Goal: Information Seeking & Learning: Learn about a topic

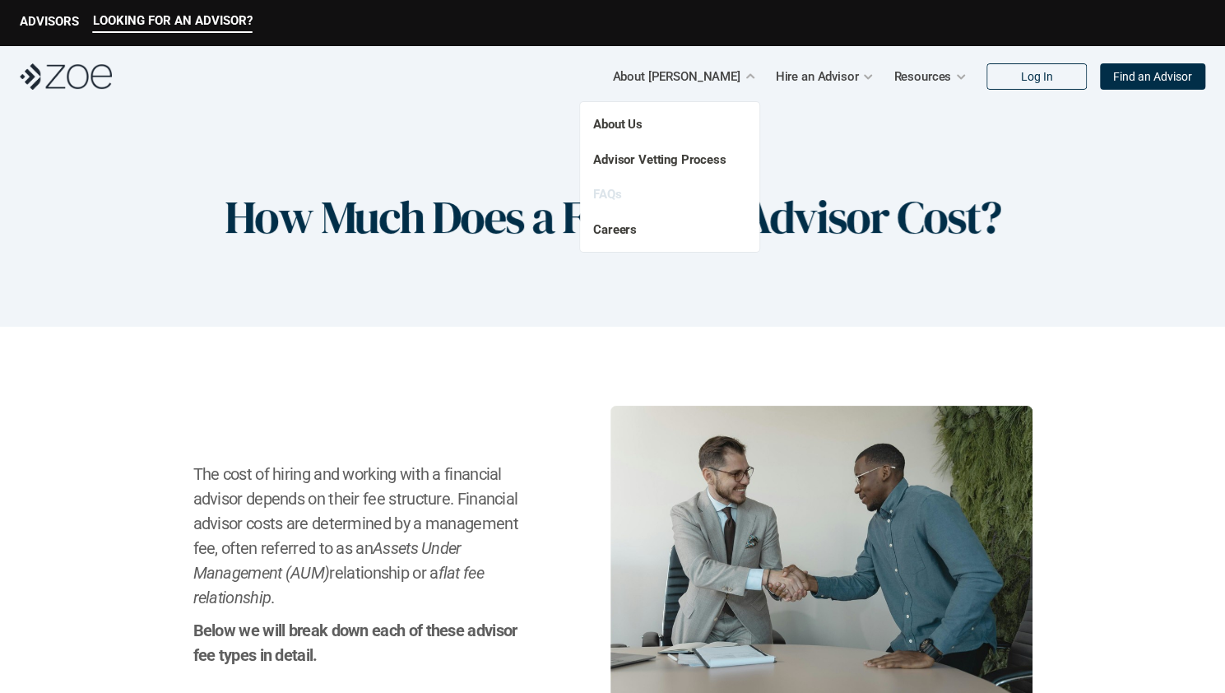
click at [607, 199] on link "FAQs" at bounding box center [607, 194] width 28 height 15
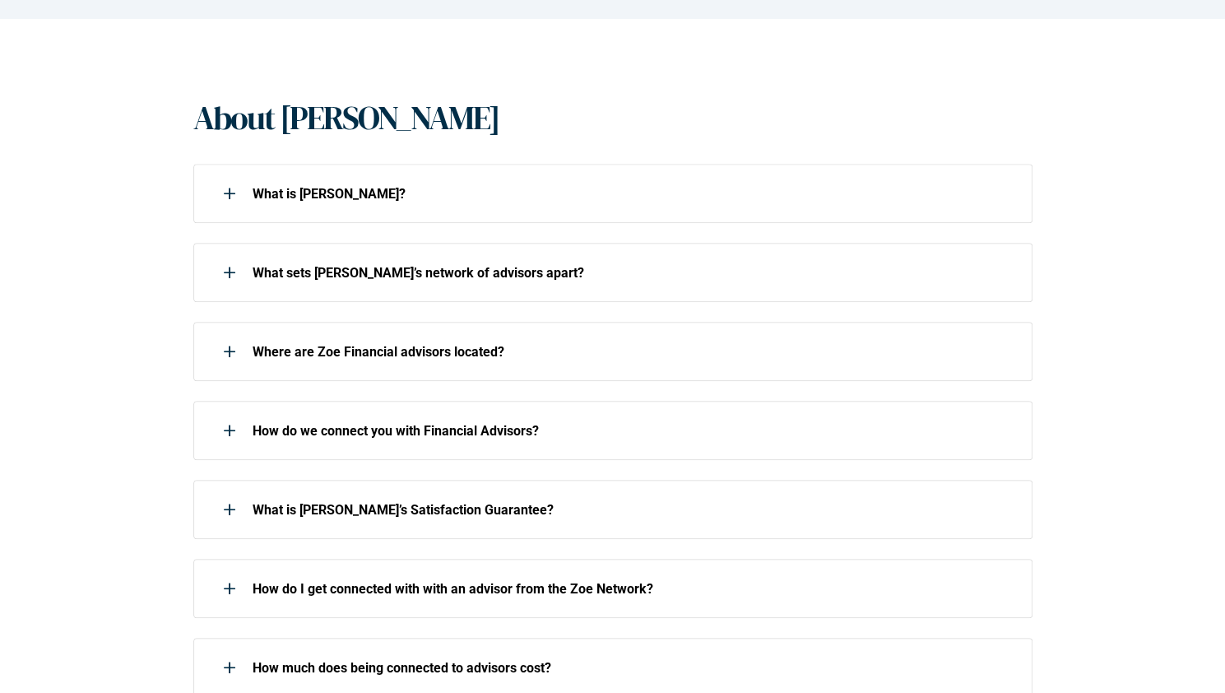
scroll to position [329, 0]
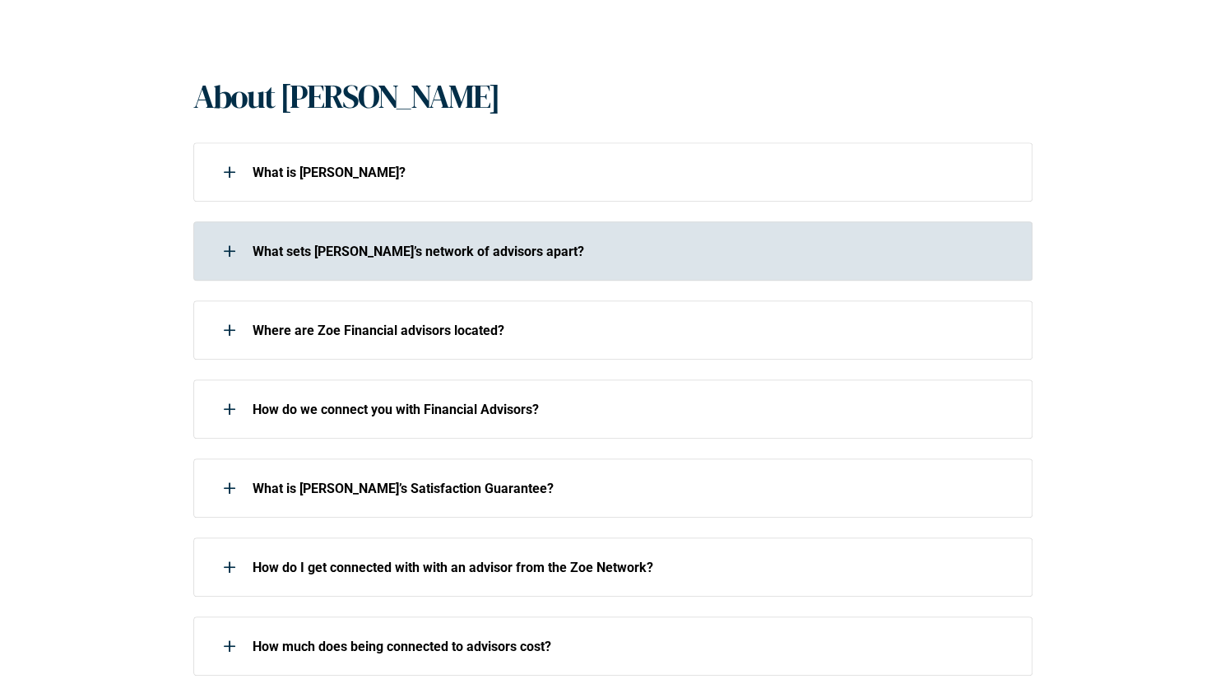
click at [227, 254] on div at bounding box center [229, 250] width 33 height 33
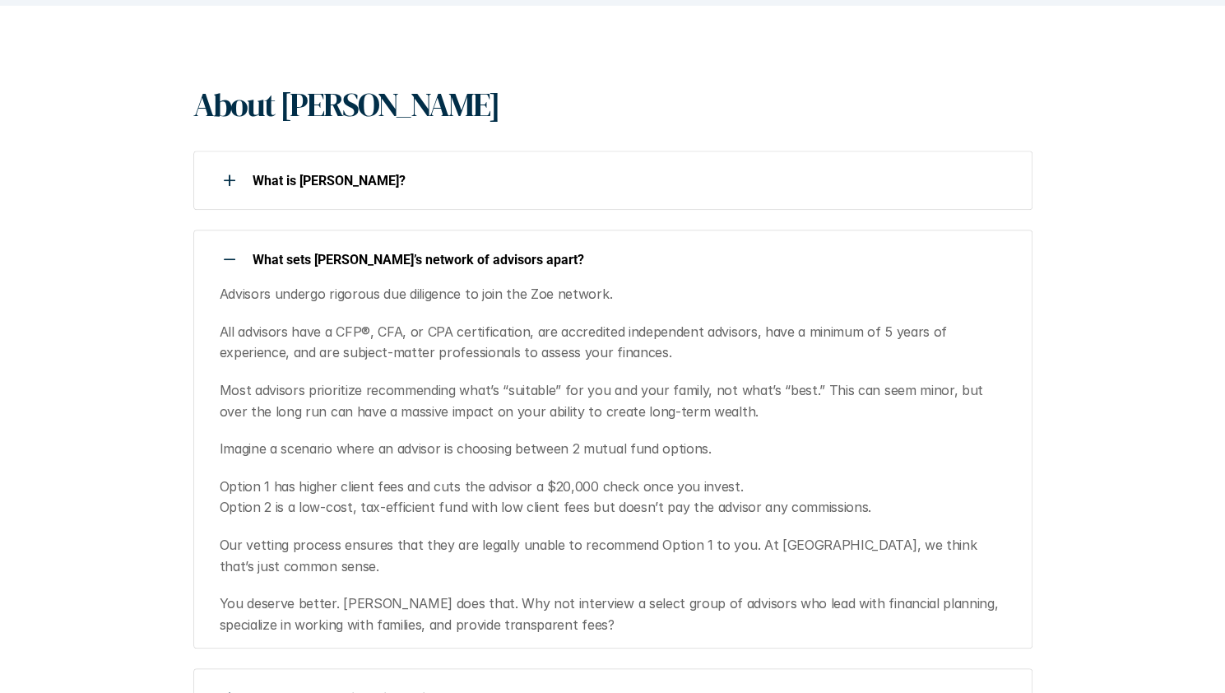
scroll to position [247, 0]
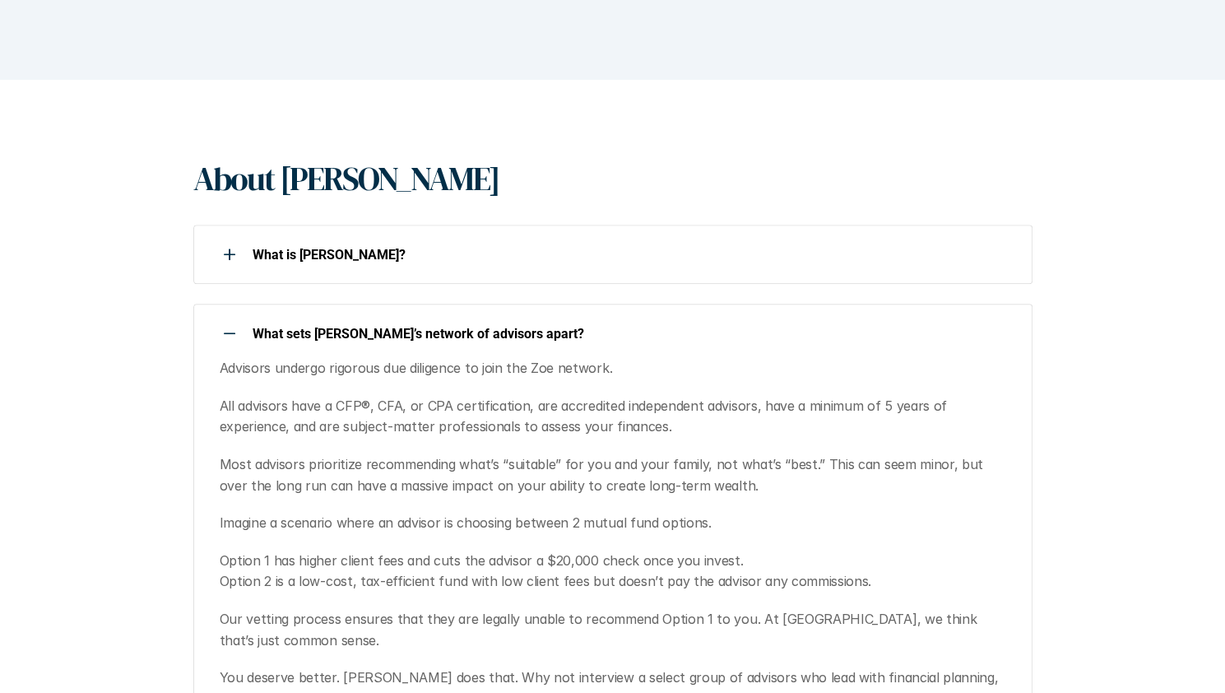
click at [226, 333] on use at bounding box center [230, 333] width 12 height 2
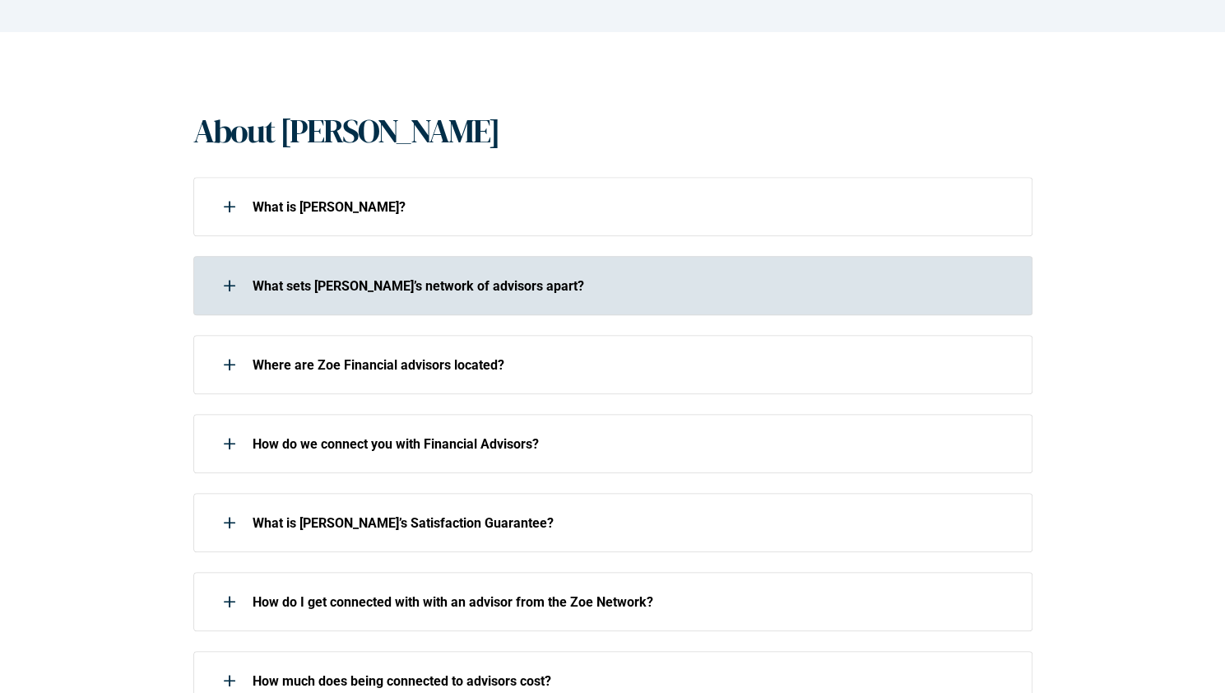
scroll to position [329, 0]
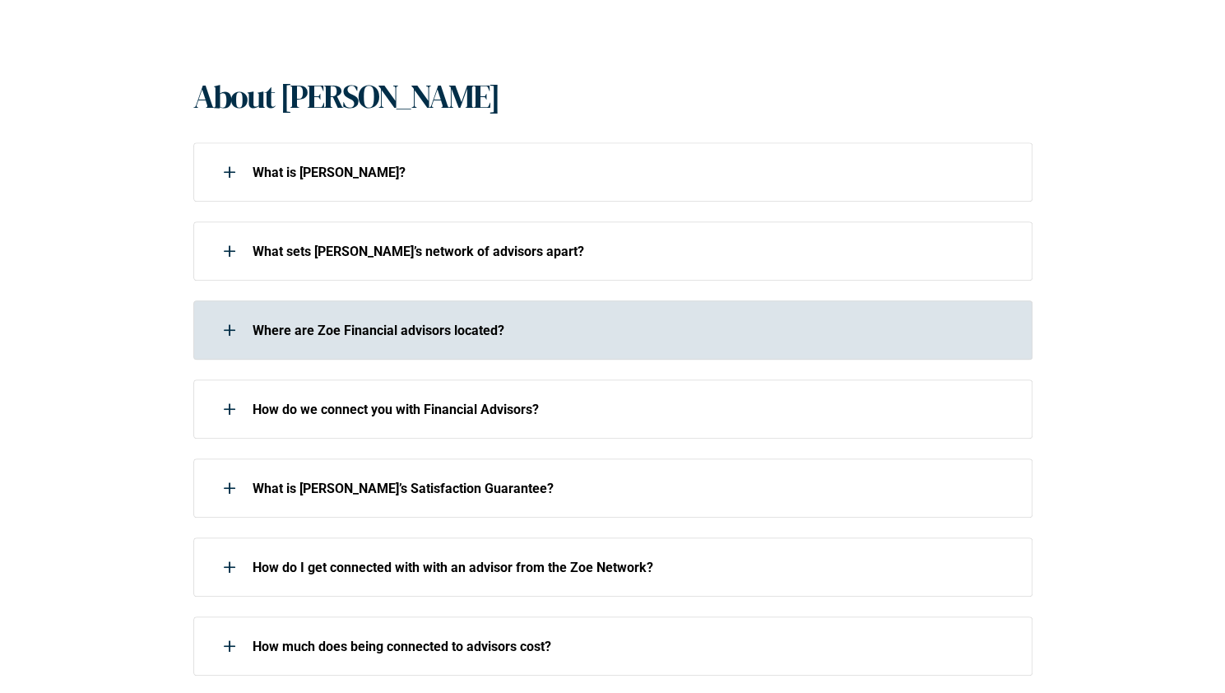
click at [229, 332] on use at bounding box center [230, 330] width 2 height 12
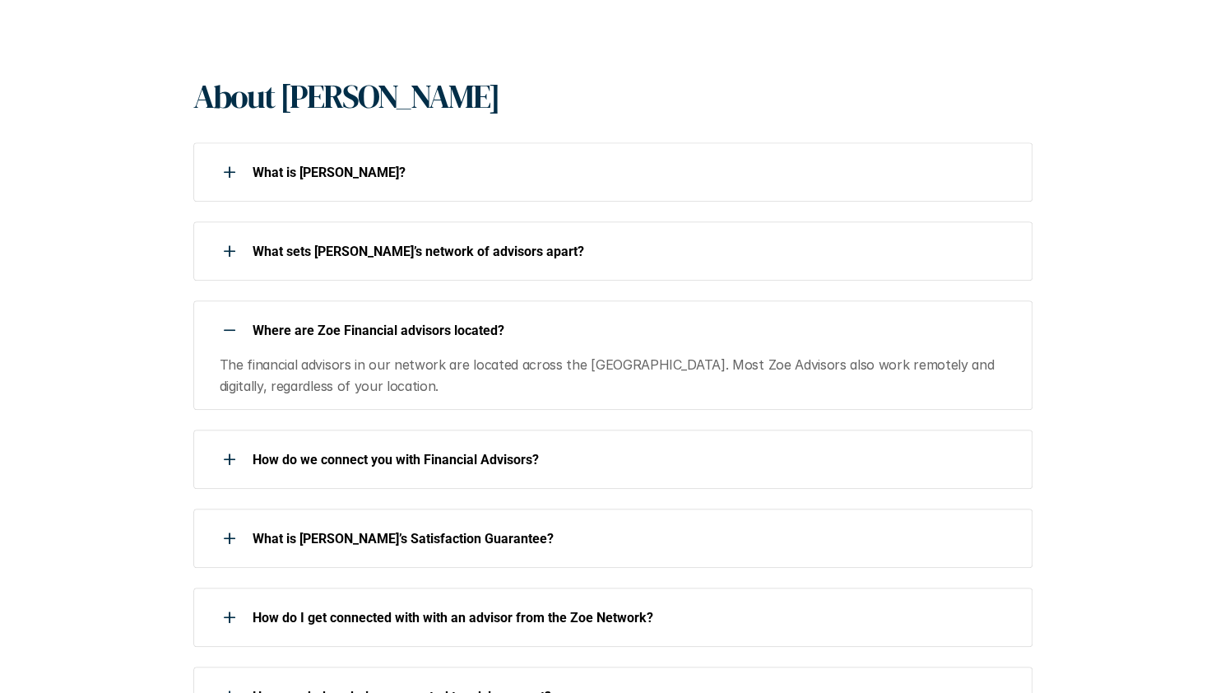
click at [228, 332] on div at bounding box center [229, 329] width 33 height 33
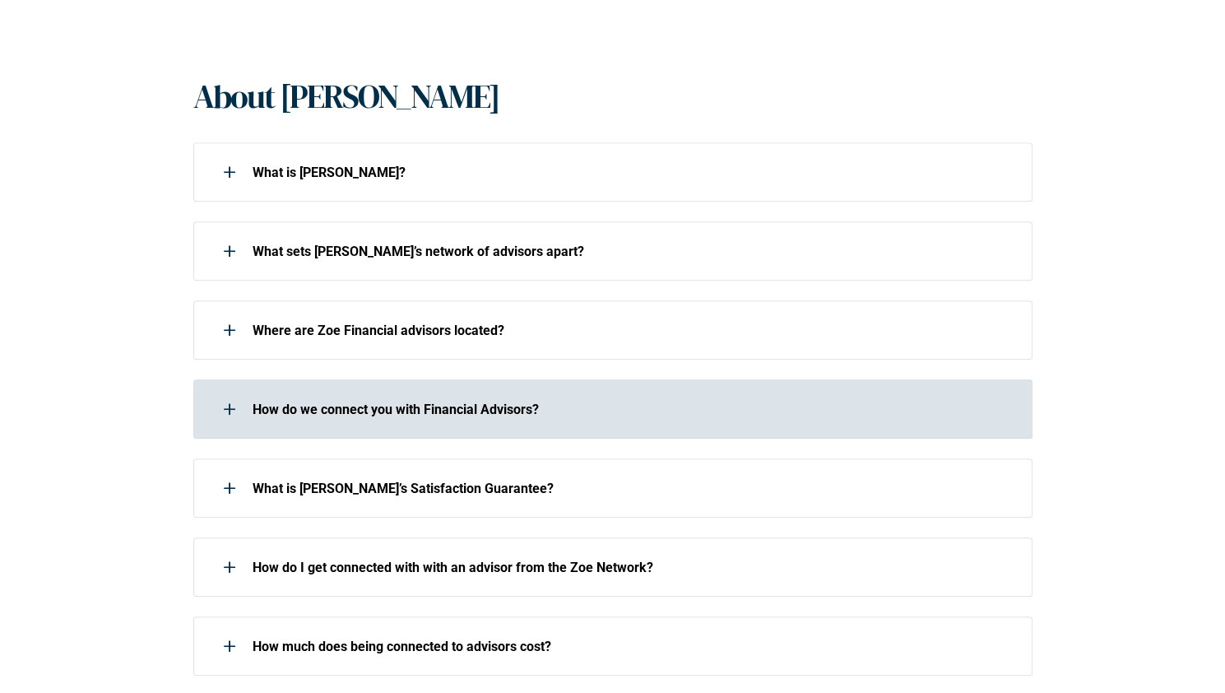
click at [229, 412] on use at bounding box center [230, 409] width 2 height 12
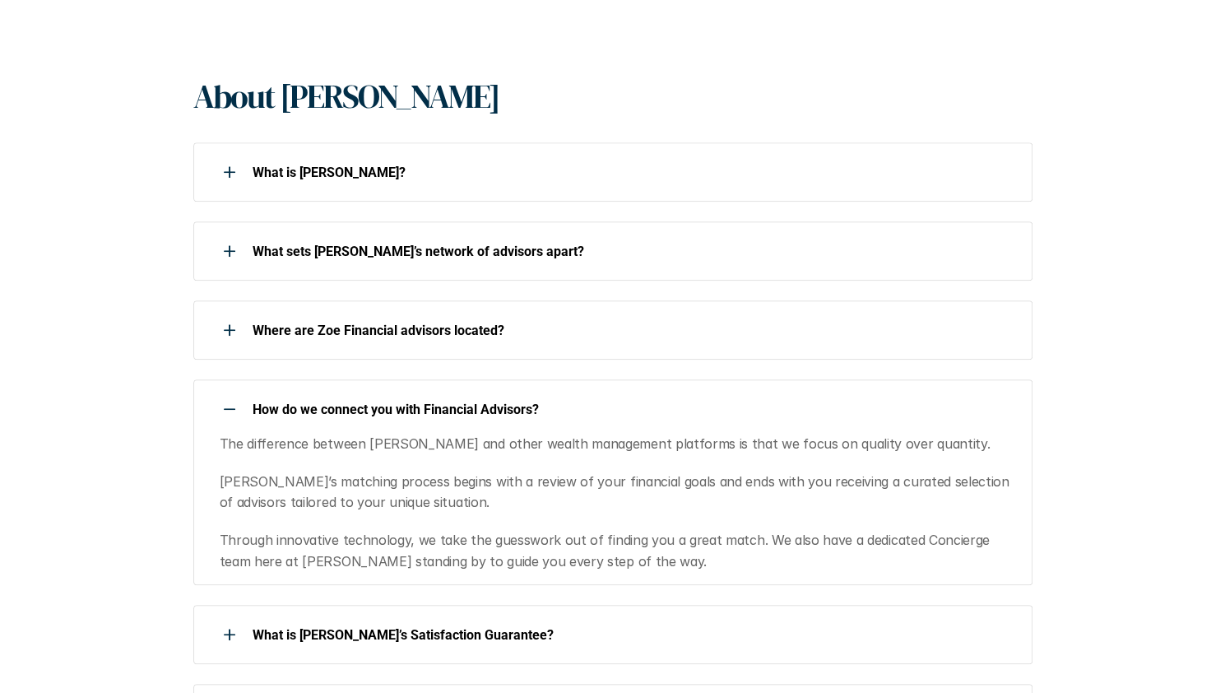
click at [229, 412] on div at bounding box center [229, 408] width 33 height 33
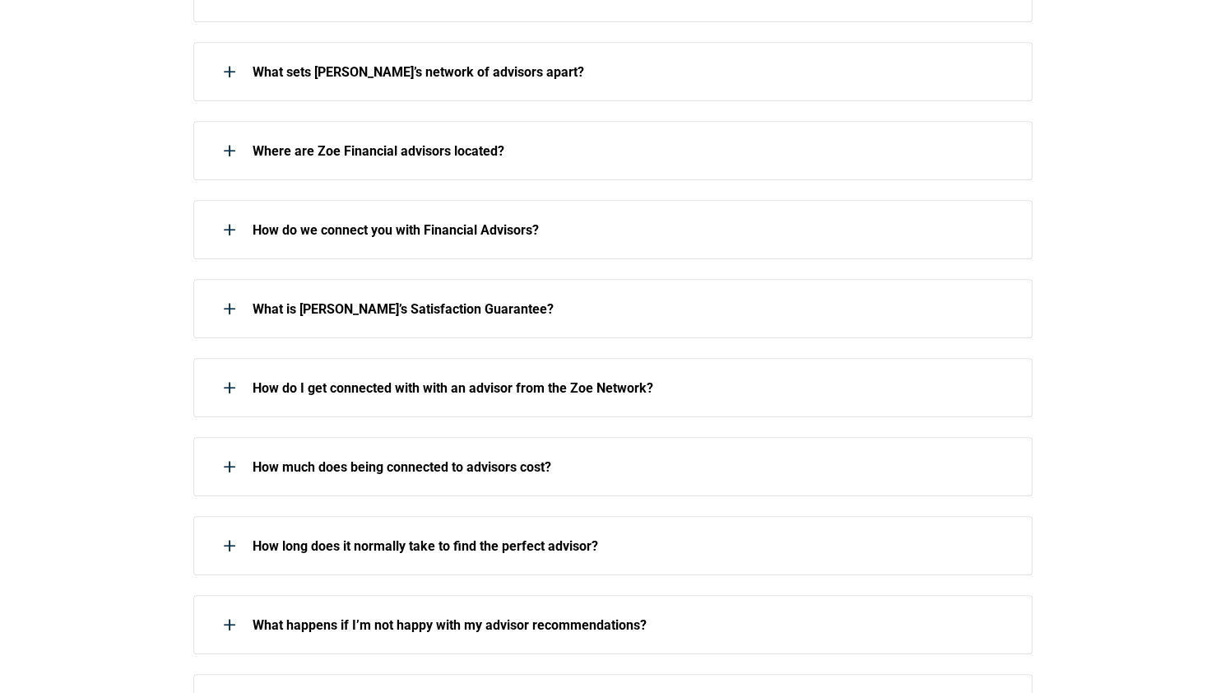
scroll to position [576, 0]
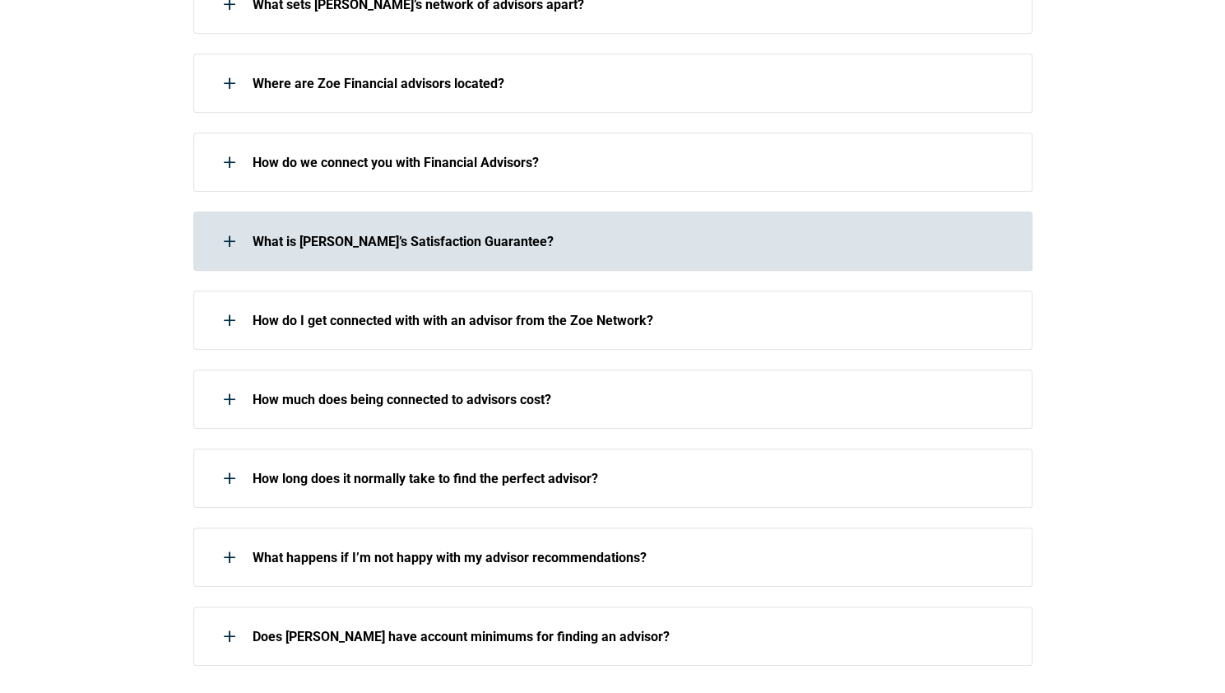
click at [230, 246] on div at bounding box center [229, 241] width 33 height 33
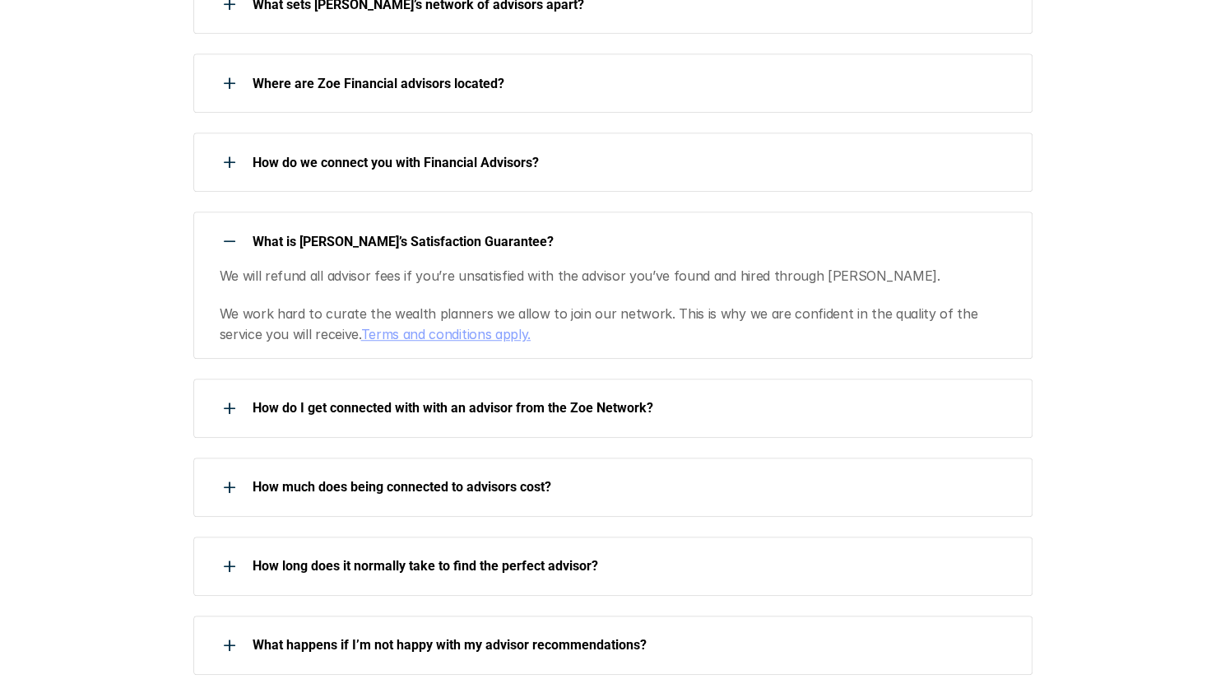
click at [230, 246] on div at bounding box center [229, 241] width 33 height 33
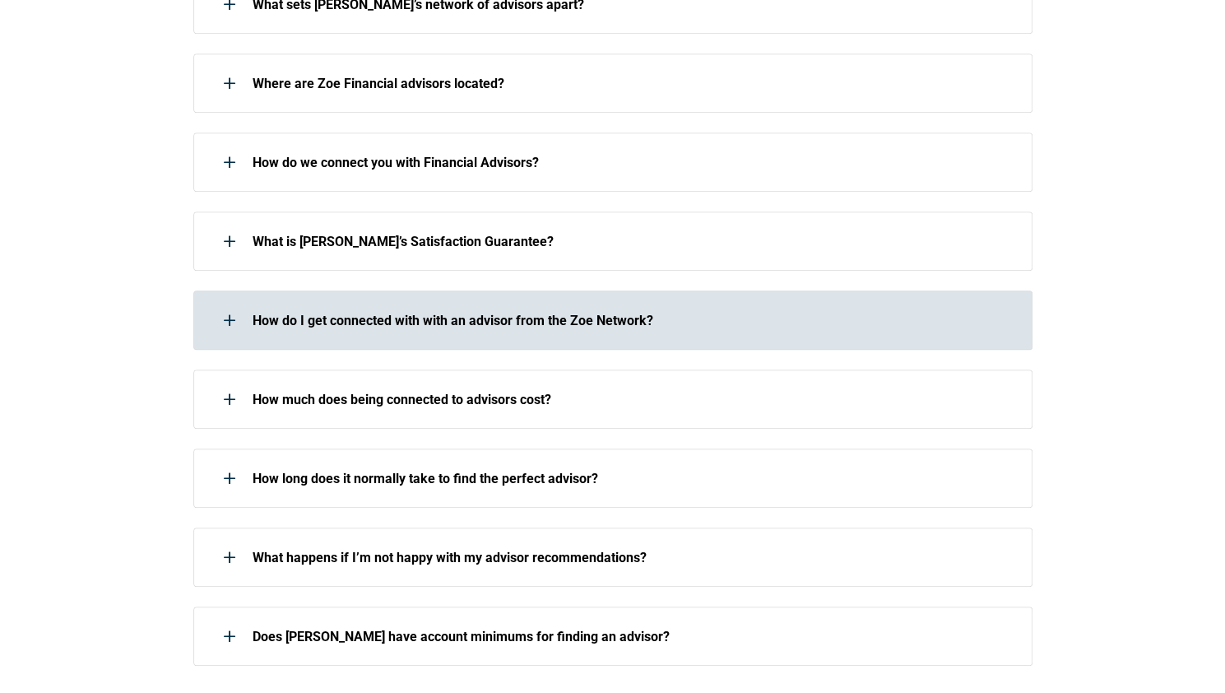
click at [231, 319] on use at bounding box center [230, 320] width 12 height 2
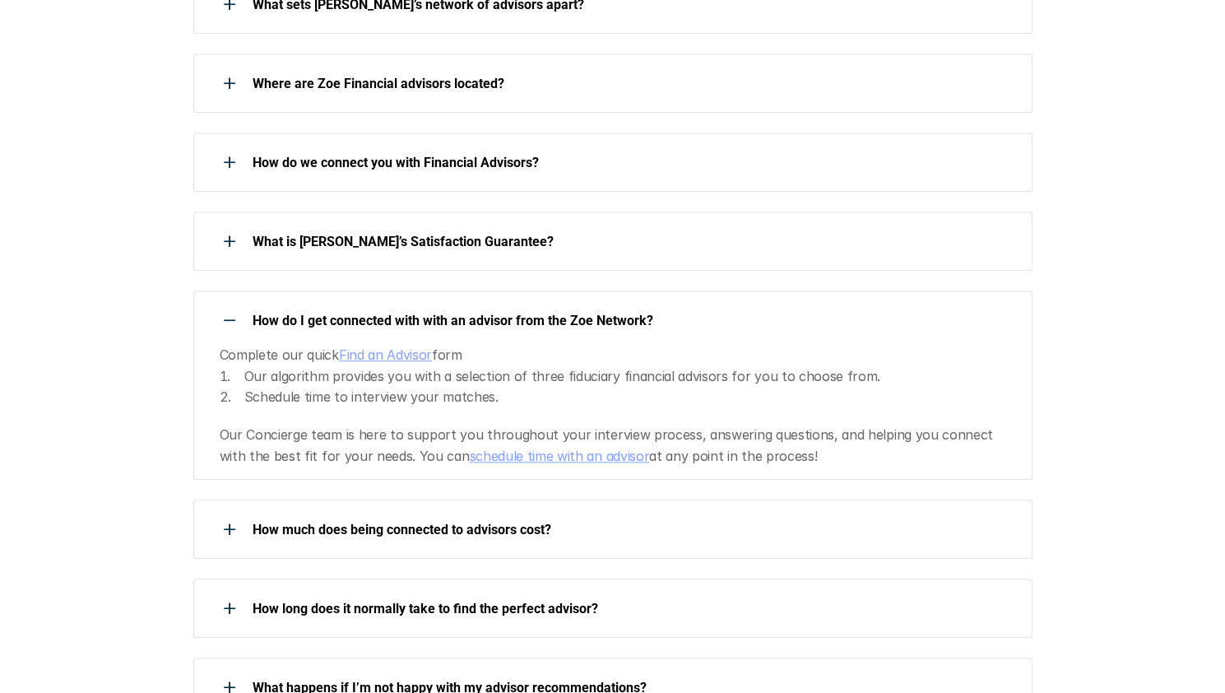
click at [231, 319] on use at bounding box center [230, 320] width 12 height 2
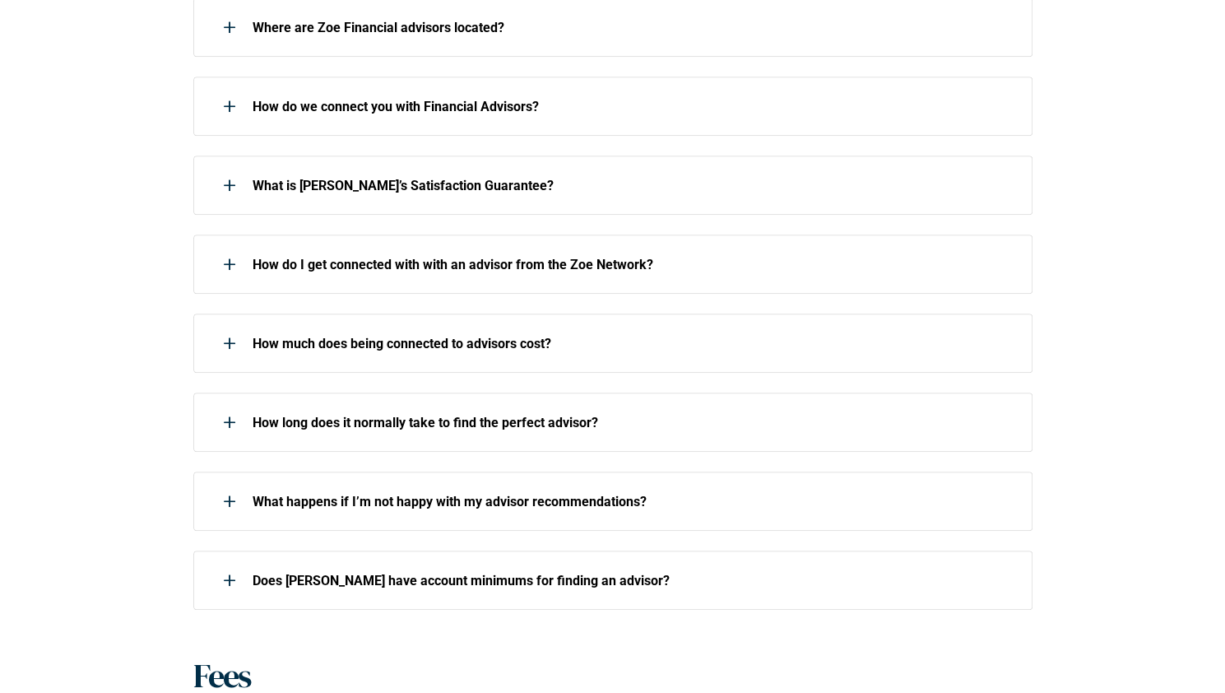
scroll to position [658, 0]
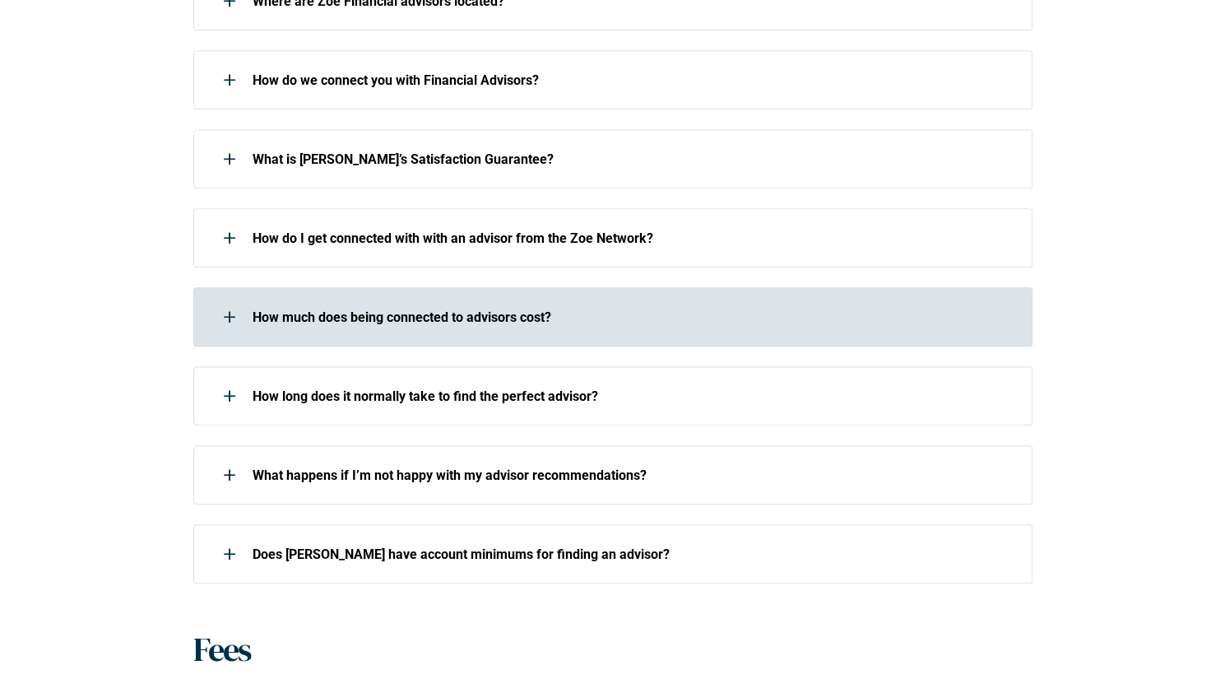
click at [229, 318] on use at bounding box center [230, 317] width 2 height 12
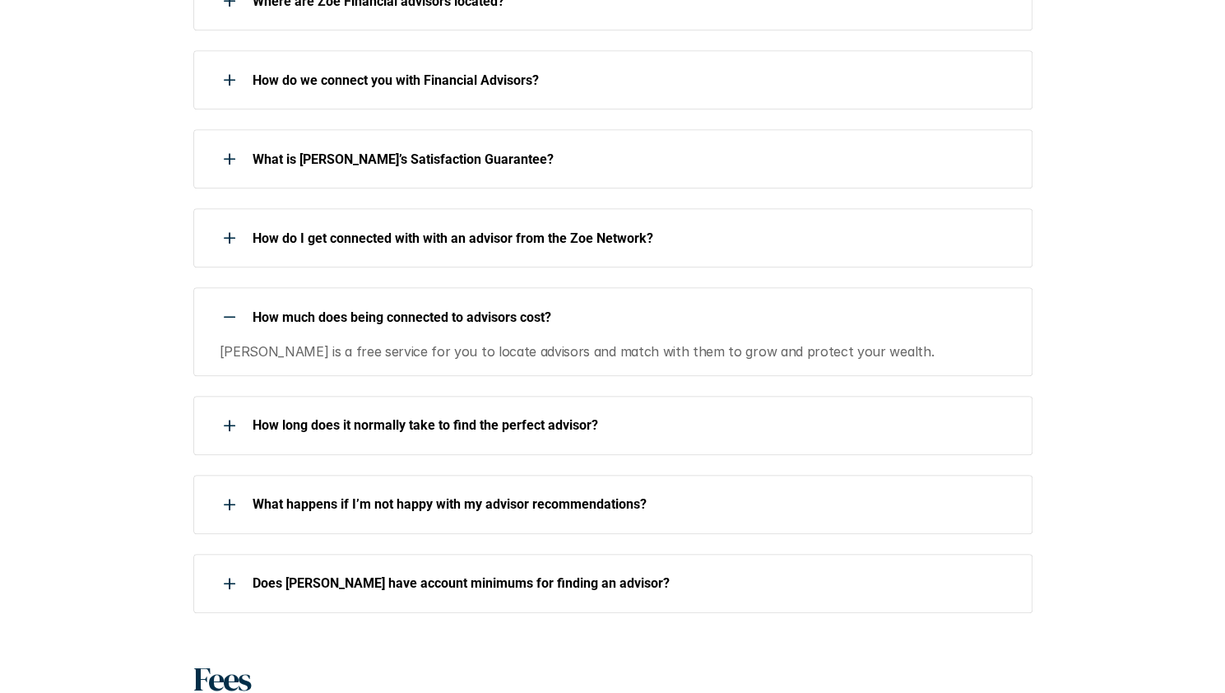
click at [228, 318] on div at bounding box center [229, 316] width 33 height 33
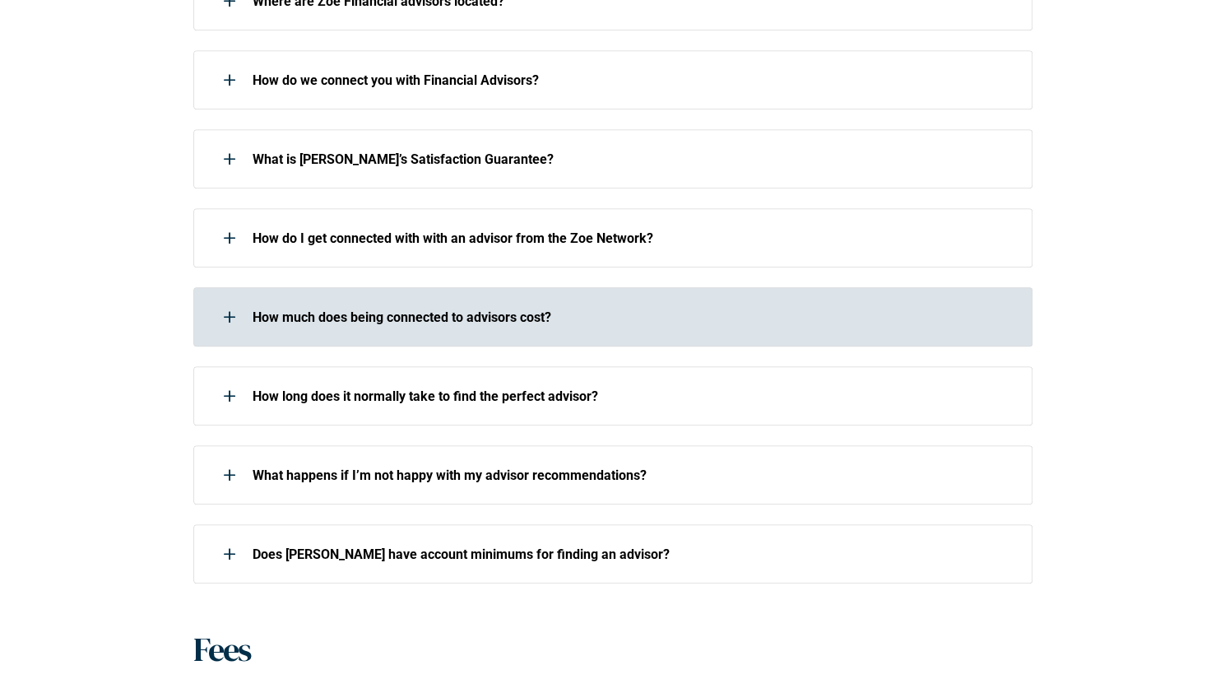
scroll to position [823, 0]
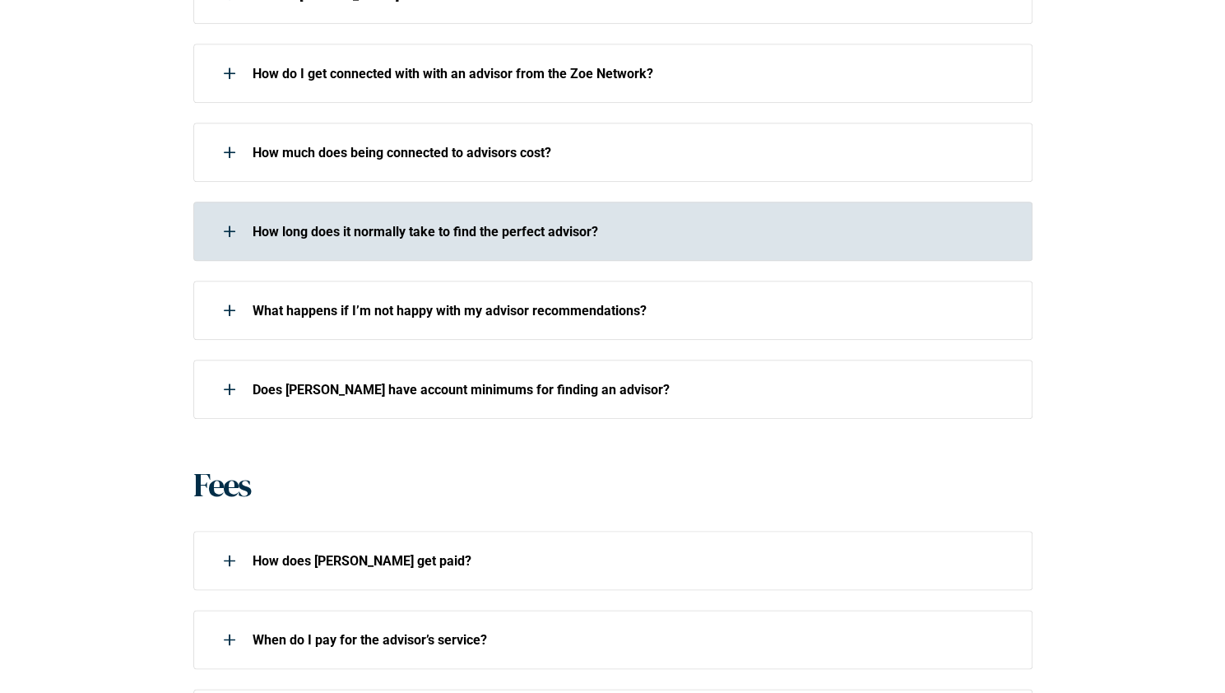
click at [233, 233] on div at bounding box center [229, 231] width 33 height 33
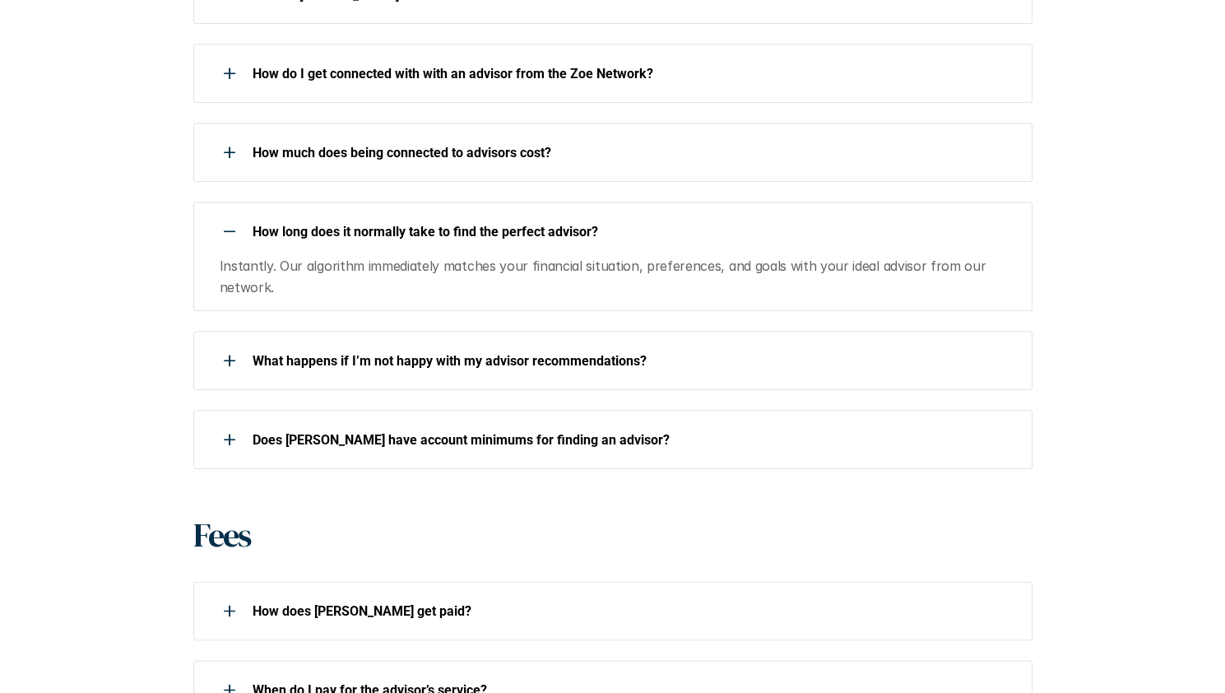
click at [233, 233] on div at bounding box center [229, 231] width 33 height 33
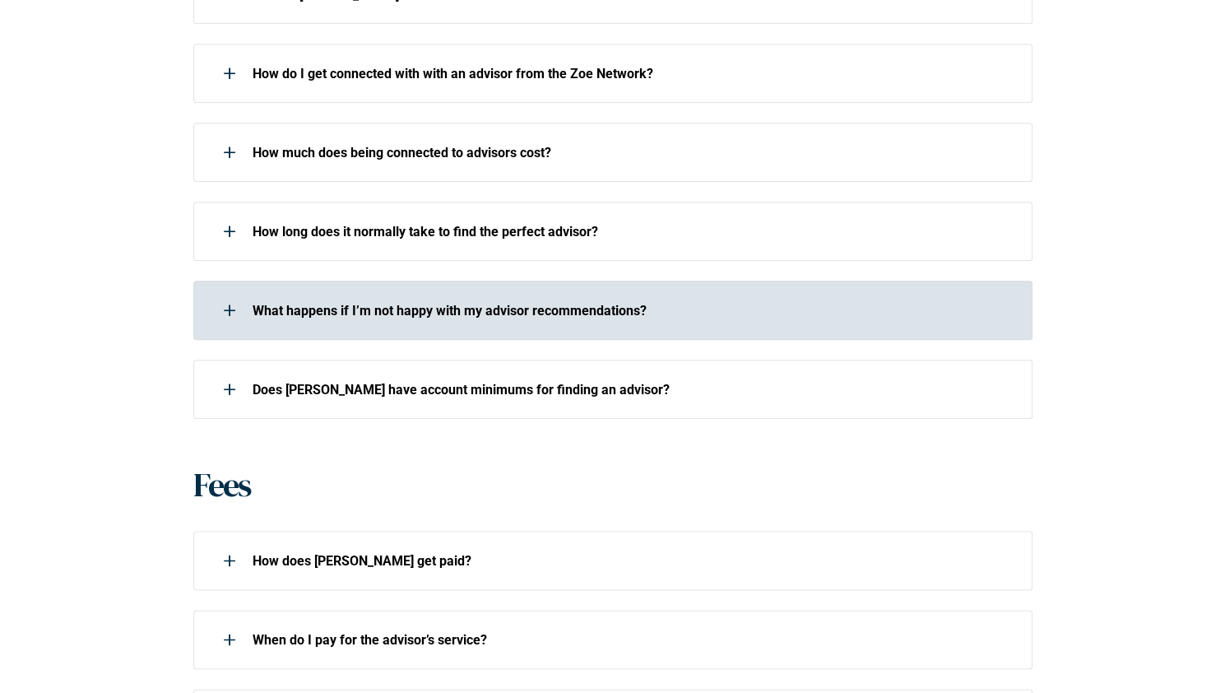
click at [230, 304] on div at bounding box center [229, 310] width 33 height 33
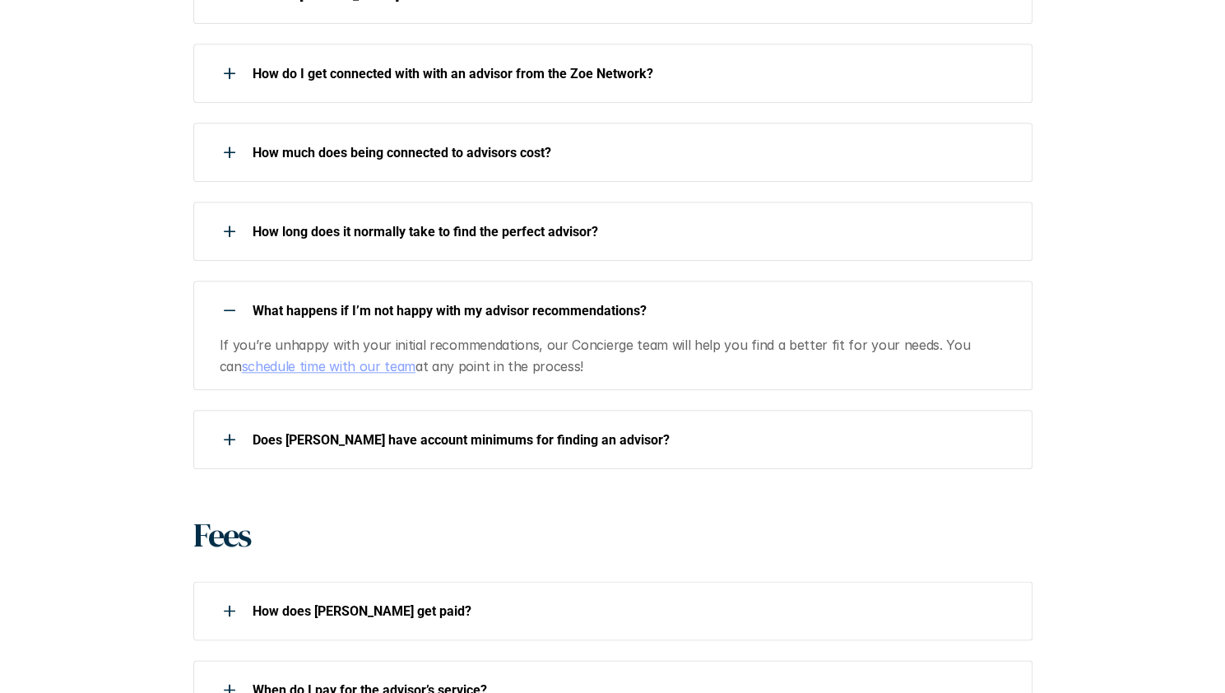
click at [230, 304] on div at bounding box center [229, 310] width 33 height 33
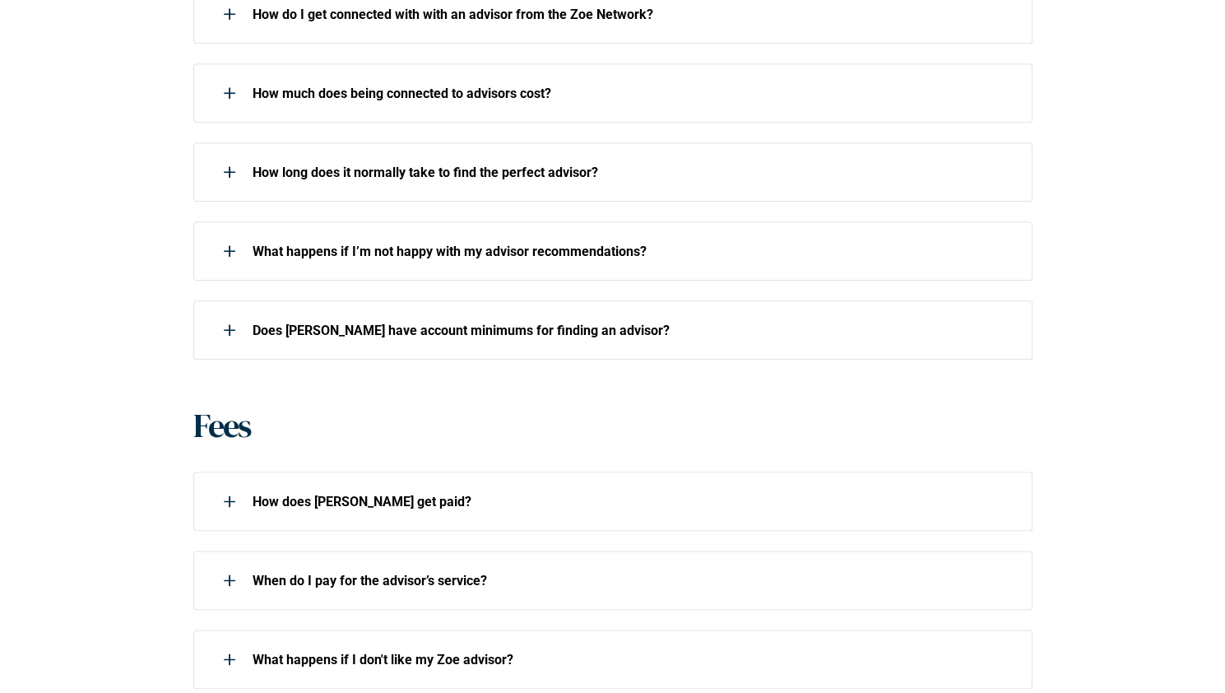
scroll to position [905, 0]
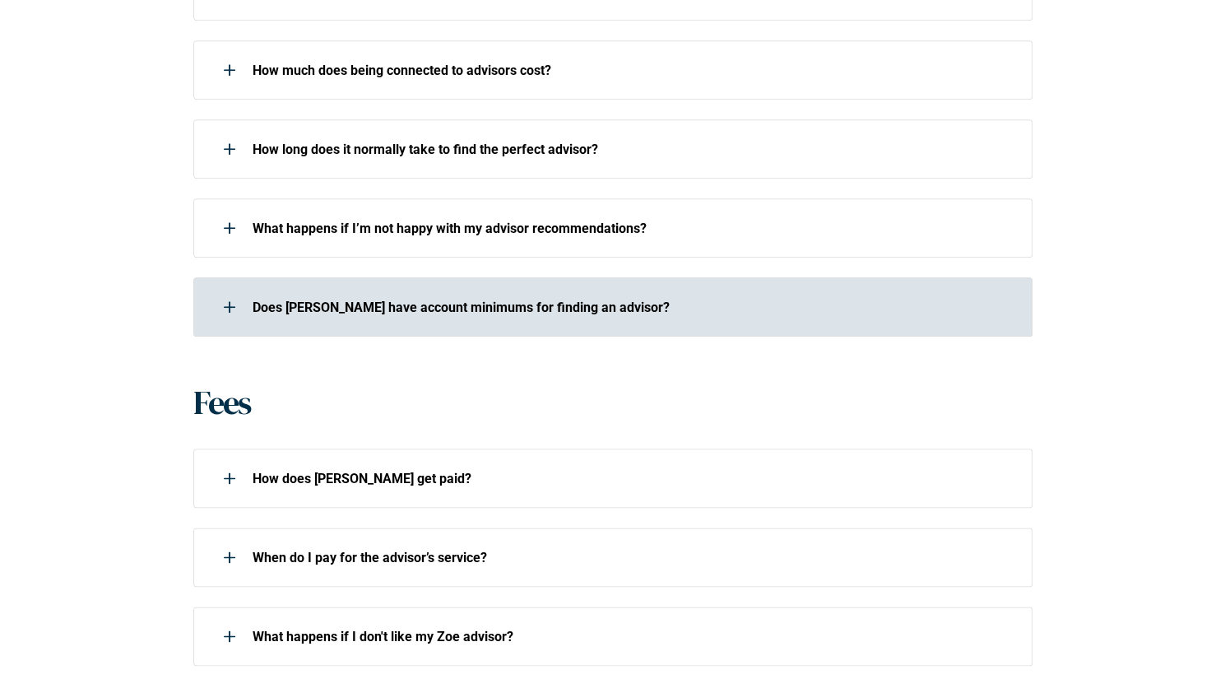
click at [232, 304] on div at bounding box center [229, 306] width 33 height 33
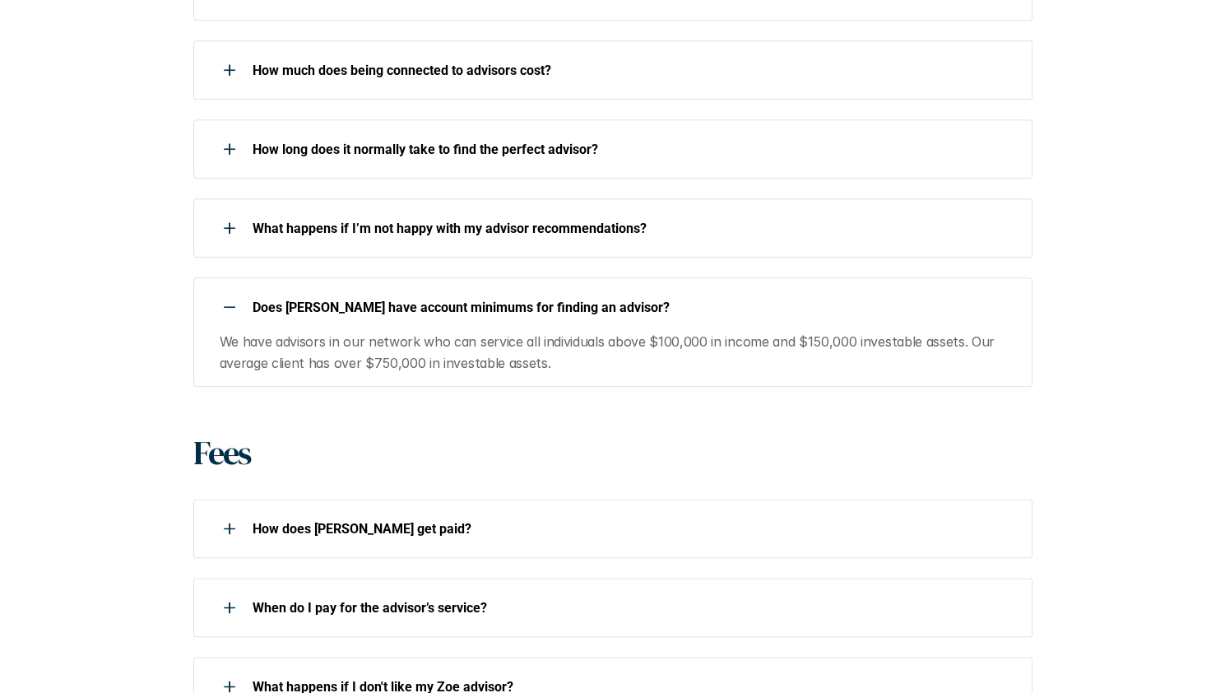
click at [230, 305] on div at bounding box center [229, 306] width 33 height 33
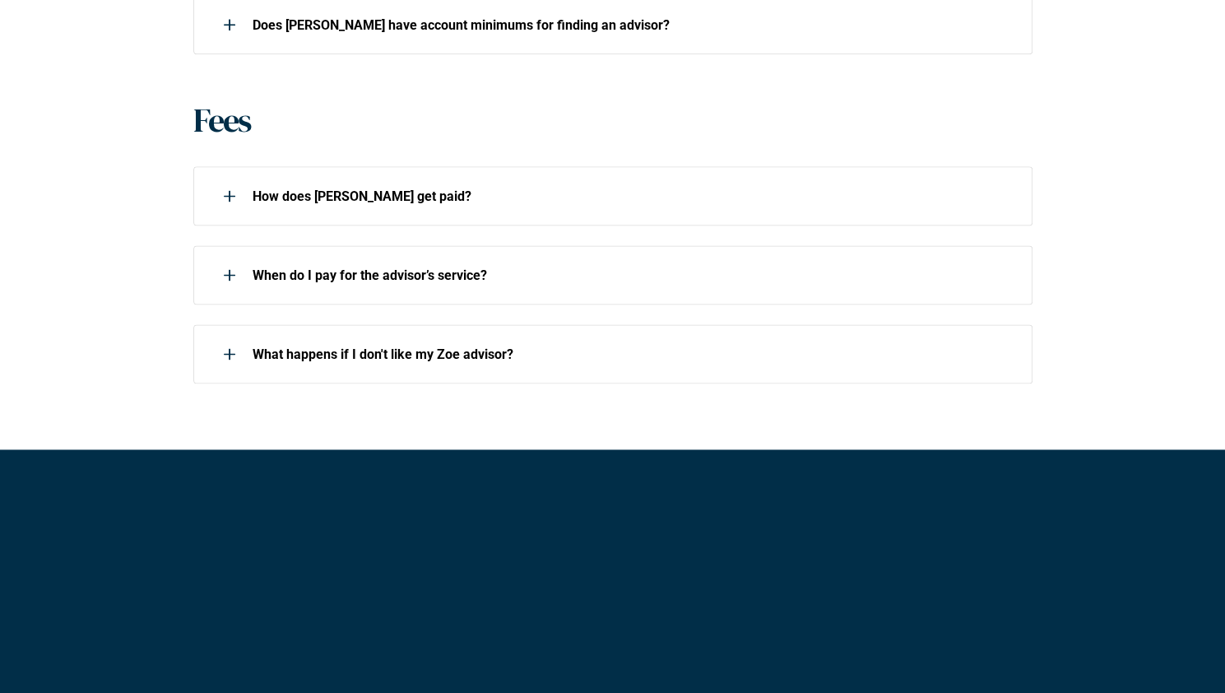
scroll to position [1234, 0]
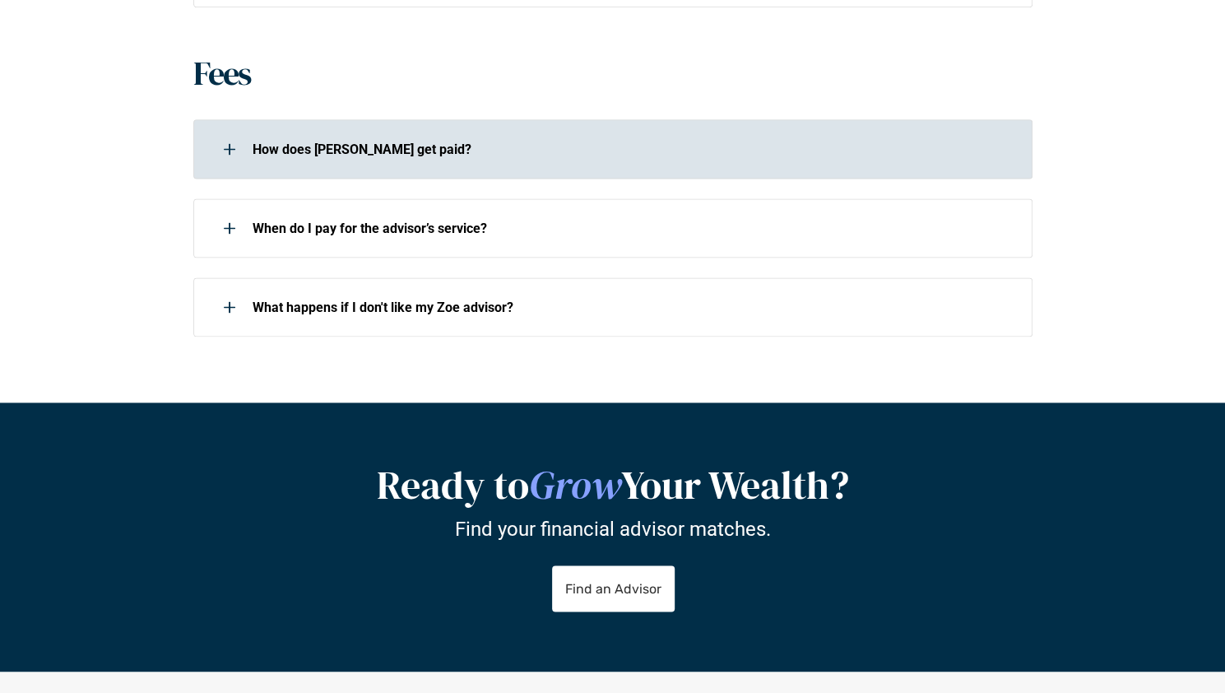
click at [230, 150] on div at bounding box center [229, 148] width 33 height 33
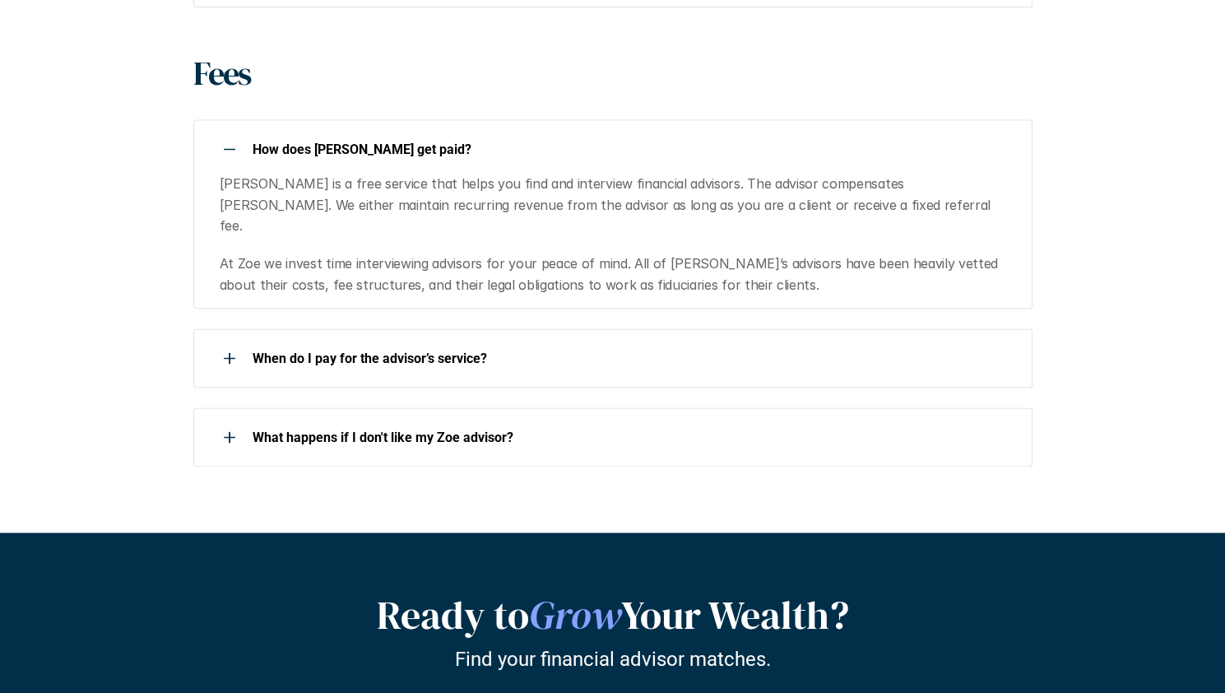
click at [230, 150] on div at bounding box center [229, 148] width 33 height 33
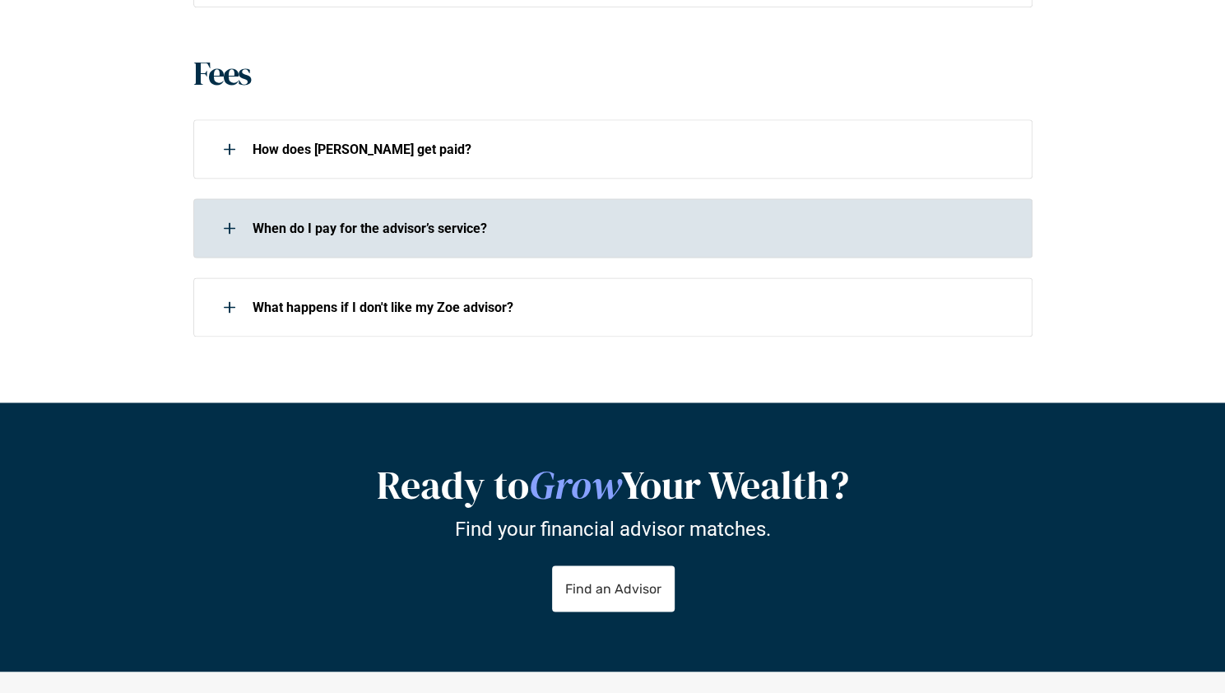
click at [227, 229] on div at bounding box center [229, 227] width 33 height 33
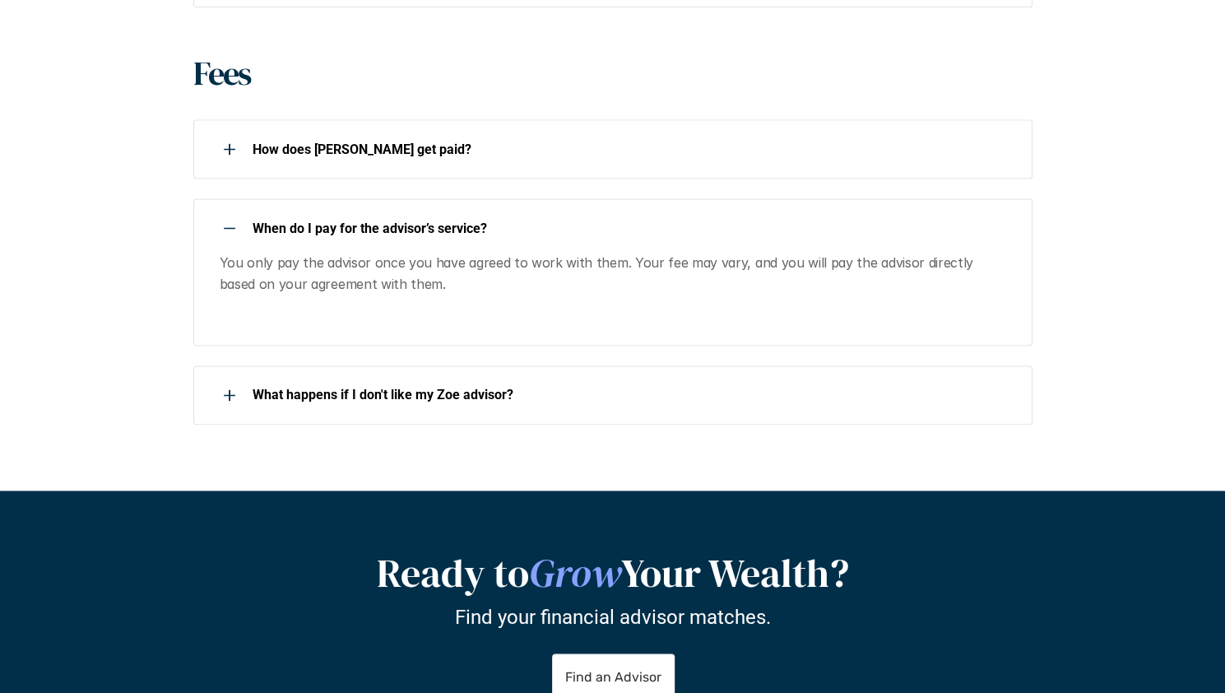
click at [227, 229] on div at bounding box center [229, 227] width 33 height 33
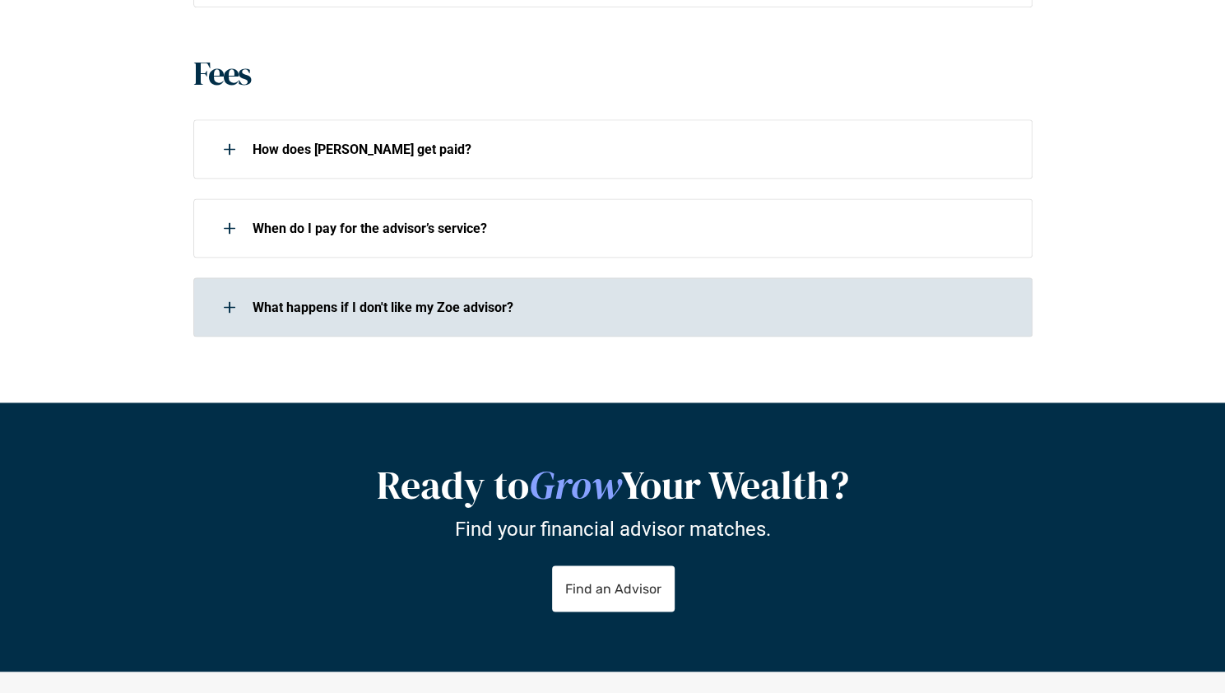
click at [232, 307] on use at bounding box center [230, 307] width 12 height 2
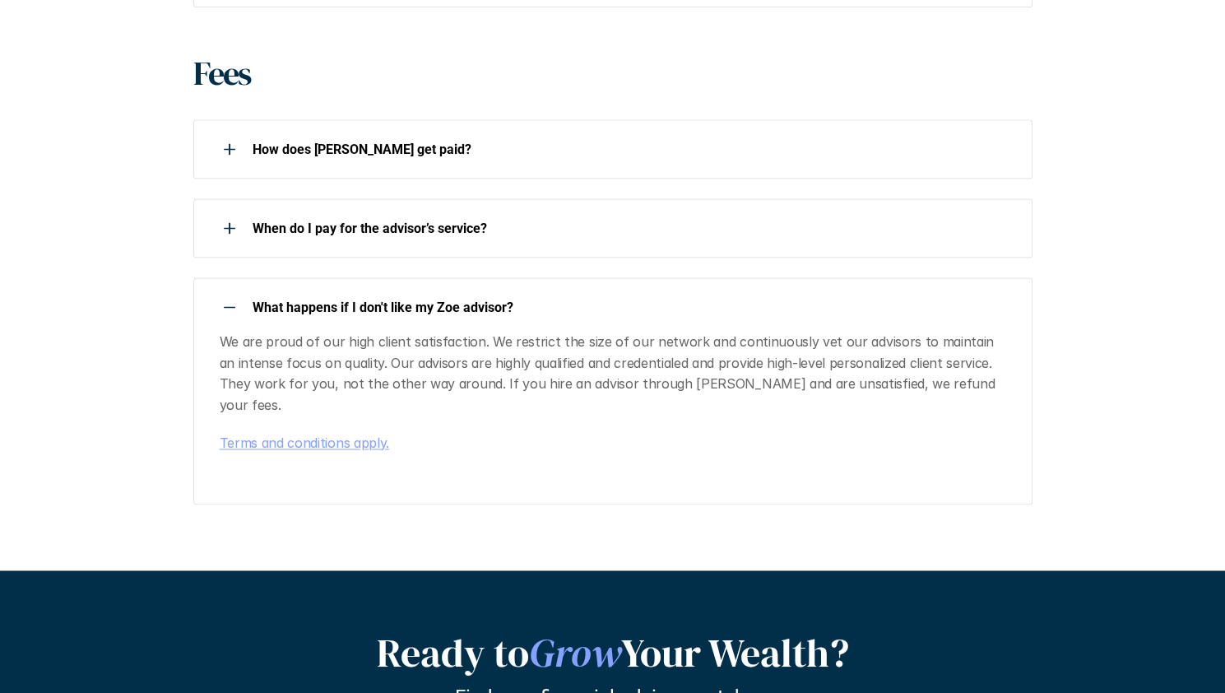
click at [232, 307] on use at bounding box center [230, 307] width 12 height 2
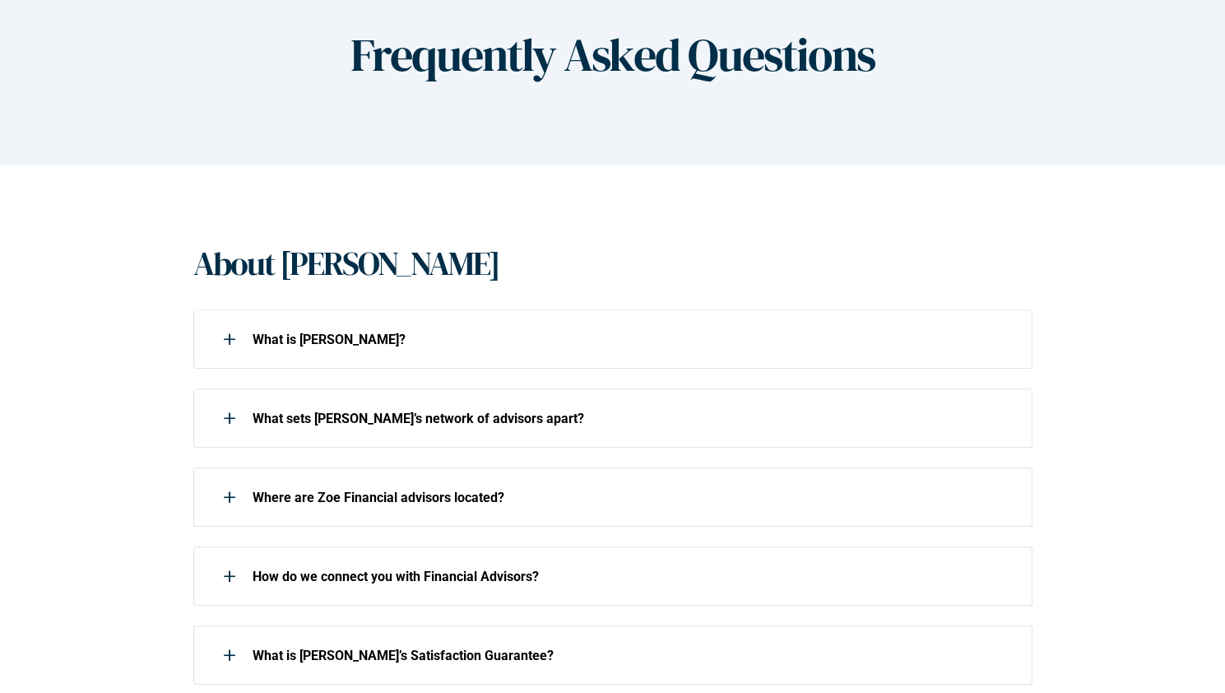
scroll to position [0, 0]
